Goal: Transaction & Acquisition: Purchase product/service

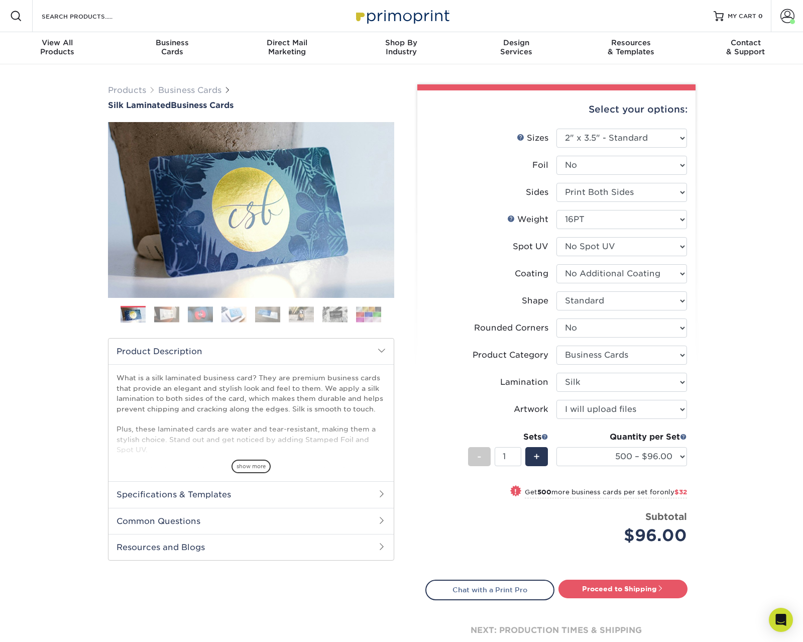
select select "2.00x3.50"
select select "0"
select select "3b5148f1-0588-4f88-a218-97bcfdce65c1"
select select "ccacb42f-45f7-42d3-bbd3-7c8421cf37f0"
select select "upload"
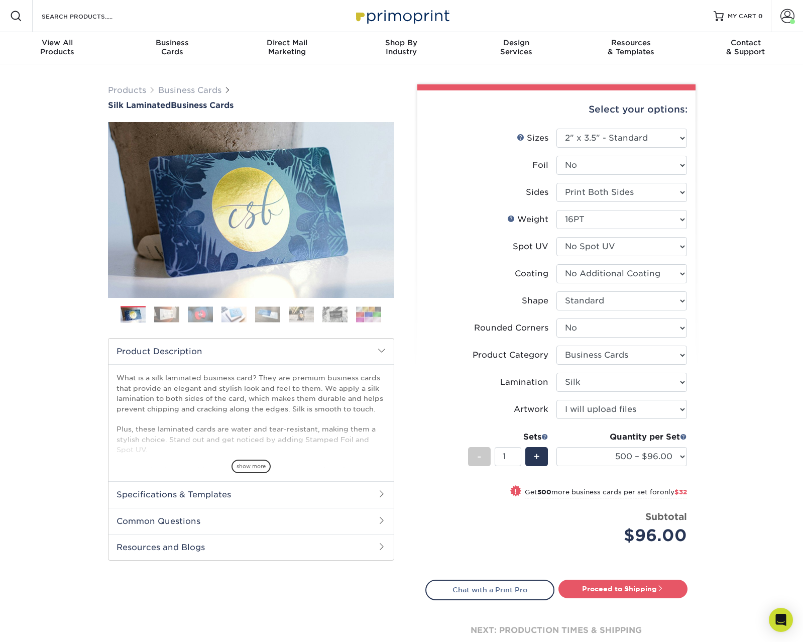
select select "500 – $96.00"
